Goal: Navigation & Orientation: Understand site structure

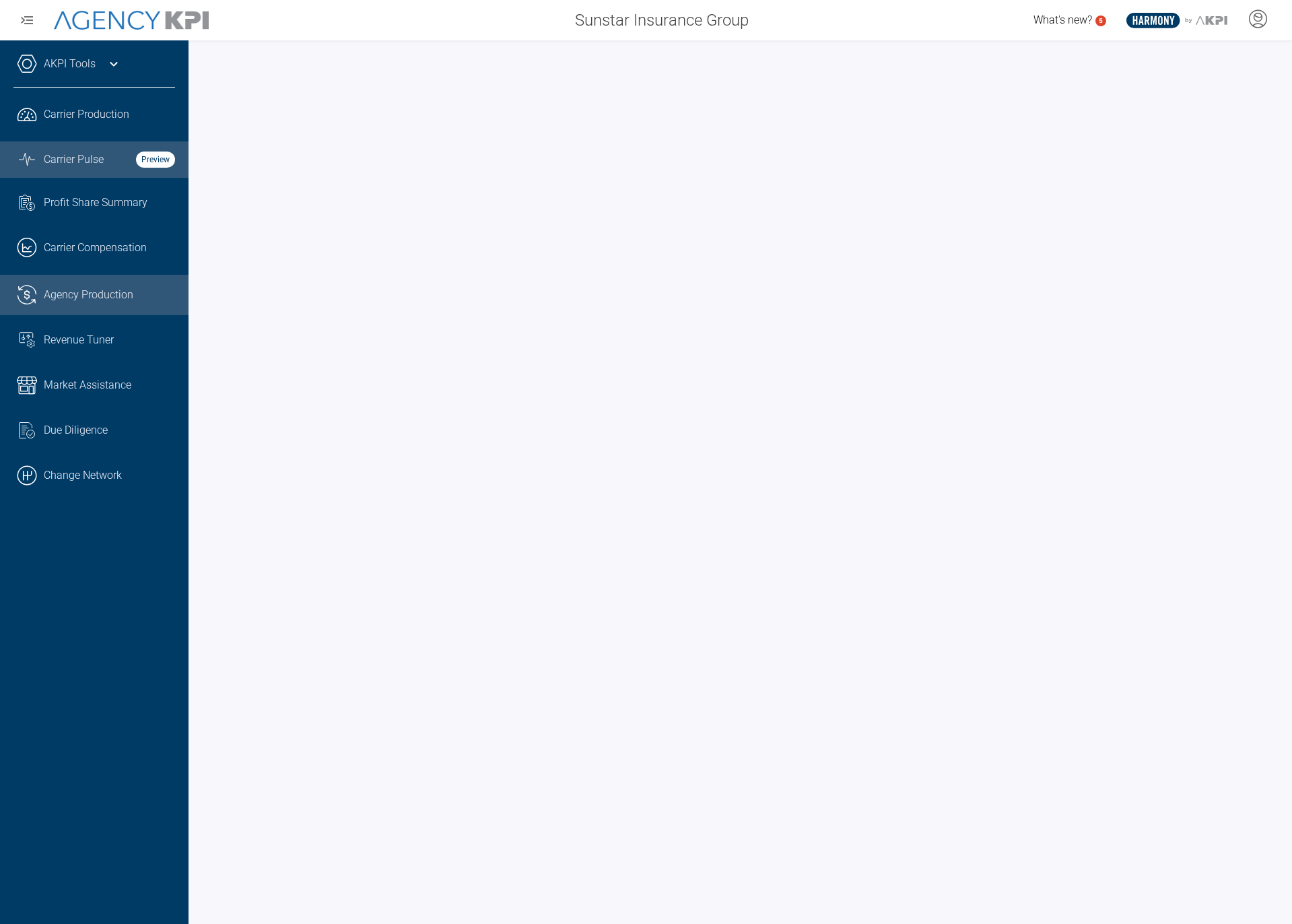
click at [67, 310] on link ".cls-1{fill:none;stroke:#221f20;stroke-linecap:round;stroke-linejoin:round;stro…" at bounding box center [94, 295] width 189 height 41
click at [73, 351] on link "Revenue Tuner" at bounding box center [94, 339] width 189 height 36
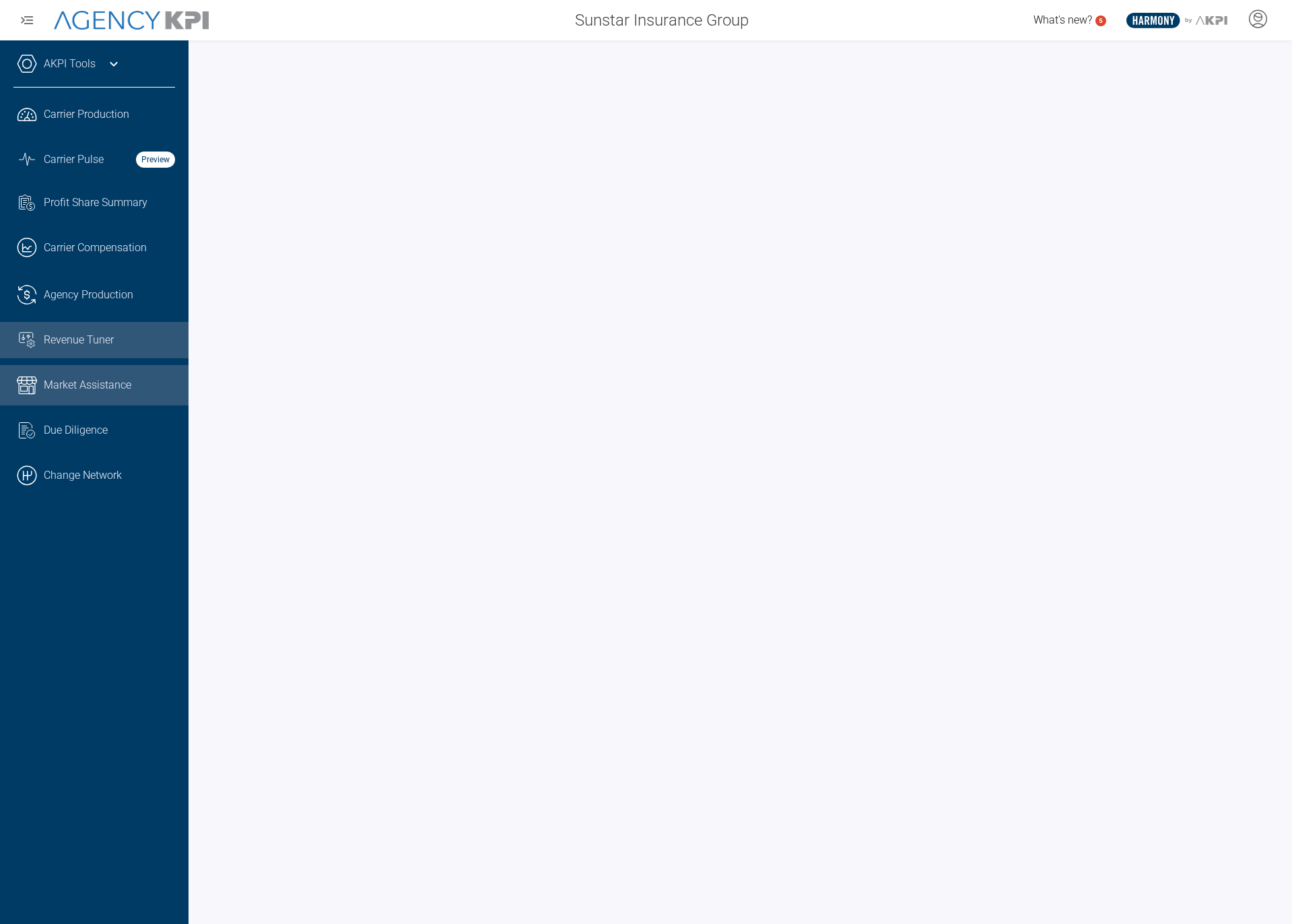
click at [43, 376] on link "Market Assistance" at bounding box center [94, 386] width 189 height 41
click at [67, 158] on span "Carrier Pulse" at bounding box center [73, 159] width 60 height 16
